Goal: Navigation & Orientation: Find specific page/section

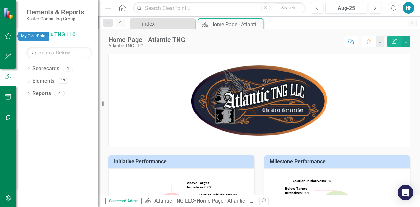
click at [10, 36] on icon "button" at bounding box center [8, 35] width 7 height 5
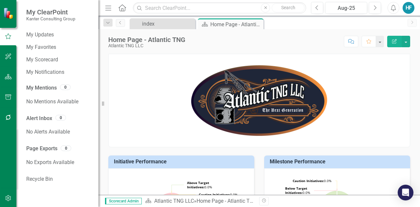
click at [126, 8] on icon at bounding box center [122, 7] width 8 height 7
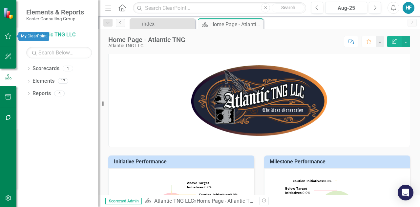
click at [8, 31] on button "button" at bounding box center [8, 37] width 15 height 14
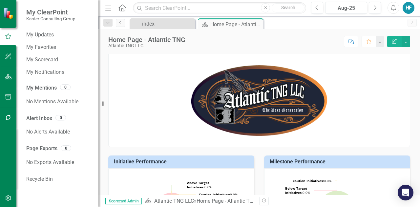
click at [107, 8] on icon "Menu" at bounding box center [108, 7] width 9 height 7
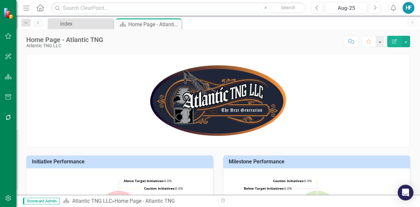
click at [24, 7] on icon "Menu" at bounding box center [26, 7] width 9 height 7
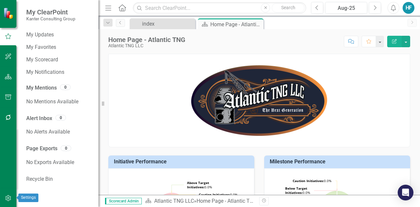
click at [9, 199] on icon "button" at bounding box center [8, 198] width 6 height 6
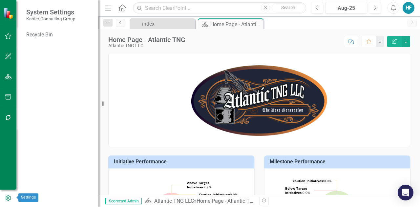
click at [9, 199] on icon "button" at bounding box center [8, 198] width 5 height 6
click at [9, 34] on icon "button" at bounding box center [8, 35] width 7 height 5
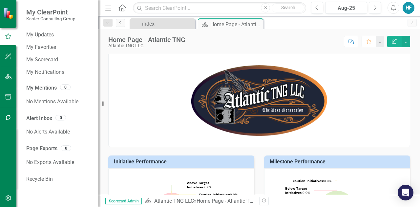
click at [7, 15] on img at bounding box center [8, 13] width 11 height 11
click at [155, 22] on div "index" at bounding box center [163, 24] width 43 height 8
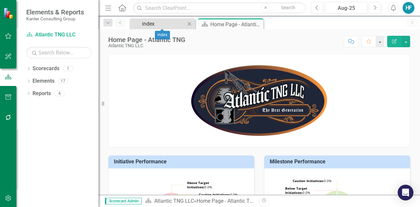
click at [151, 23] on div "index" at bounding box center [163, 24] width 43 height 8
click at [379, 42] on button "button" at bounding box center [379, 41] width 9 height 11
click at [409, 9] on div "HF" at bounding box center [408, 8] width 12 height 12
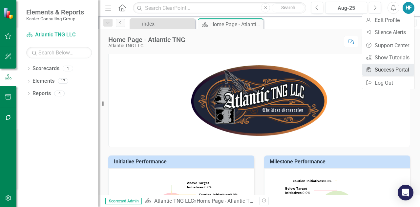
click at [393, 66] on link "icon.portal Success Portal" at bounding box center [388, 70] width 52 height 12
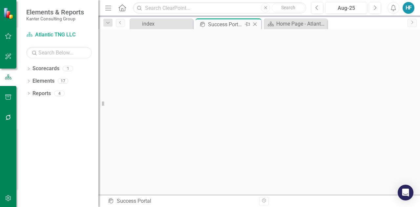
click at [256, 25] on icon "Close" at bounding box center [255, 24] width 7 height 5
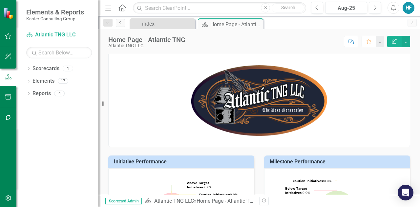
click at [410, 10] on div "HF" at bounding box center [408, 8] width 12 height 12
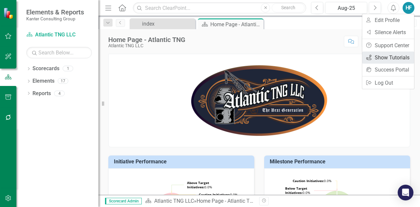
click at [393, 59] on link "icon.tutorial Show Tutorials" at bounding box center [388, 57] width 52 height 12
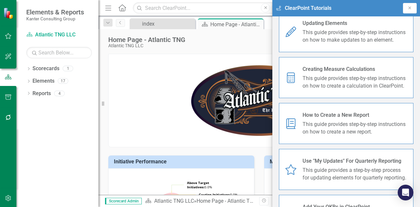
scroll to position [188, 0]
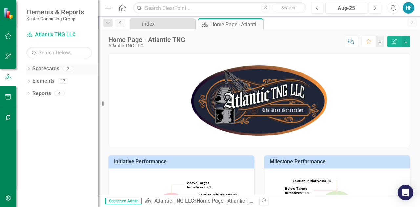
click at [27, 69] on icon "Dropdown" at bounding box center [28, 70] width 5 height 4
click at [56, 82] on link "Kanter Consulting Group, CPAs & Advisors" at bounding box center [67, 81] width 62 height 8
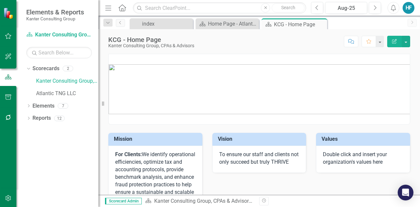
click at [409, 5] on div "HF" at bounding box center [408, 8] width 12 height 12
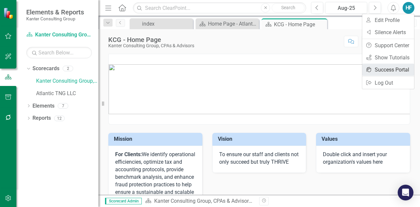
click at [381, 67] on link "icon.portal Success Portal" at bounding box center [388, 70] width 52 height 12
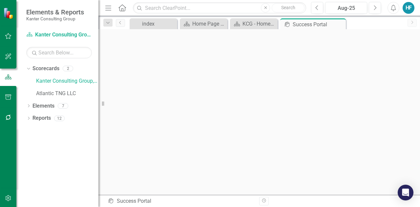
click at [409, 8] on div "HF" at bounding box center [408, 8] width 12 height 12
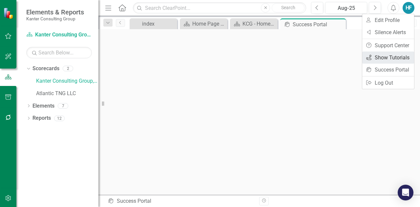
click at [393, 59] on link "icon.tutorial Show Tutorials" at bounding box center [388, 57] width 52 height 12
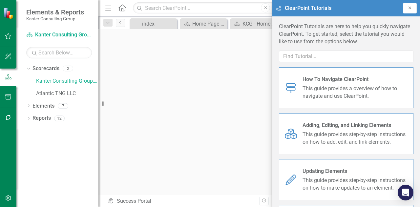
click at [408, 7] on icon "Close" at bounding box center [409, 8] width 5 height 4
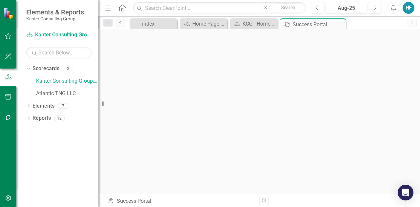
scroll to position [2, 0]
click at [409, 7] on div "HF" at bounding box center [408, 8] width 12 height 12
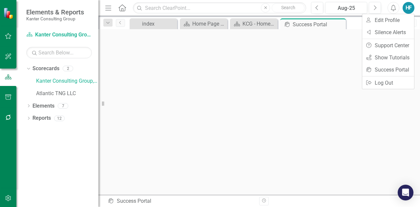
click at [409, 7] on div "HF" at bounding box center [408, 8] width 12 height 12
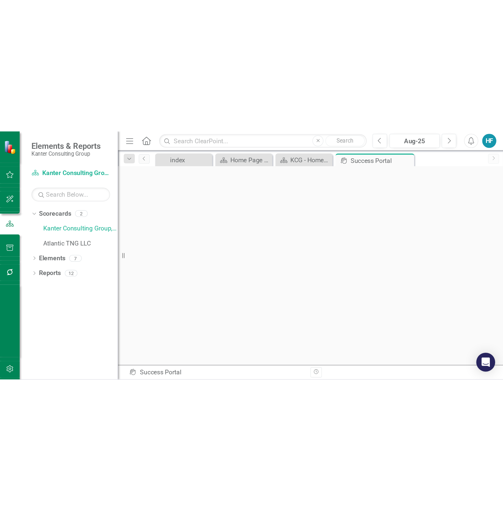
scroll to position [0, 0]
